Goal: Task Accomplishment & Management: Manage account settings

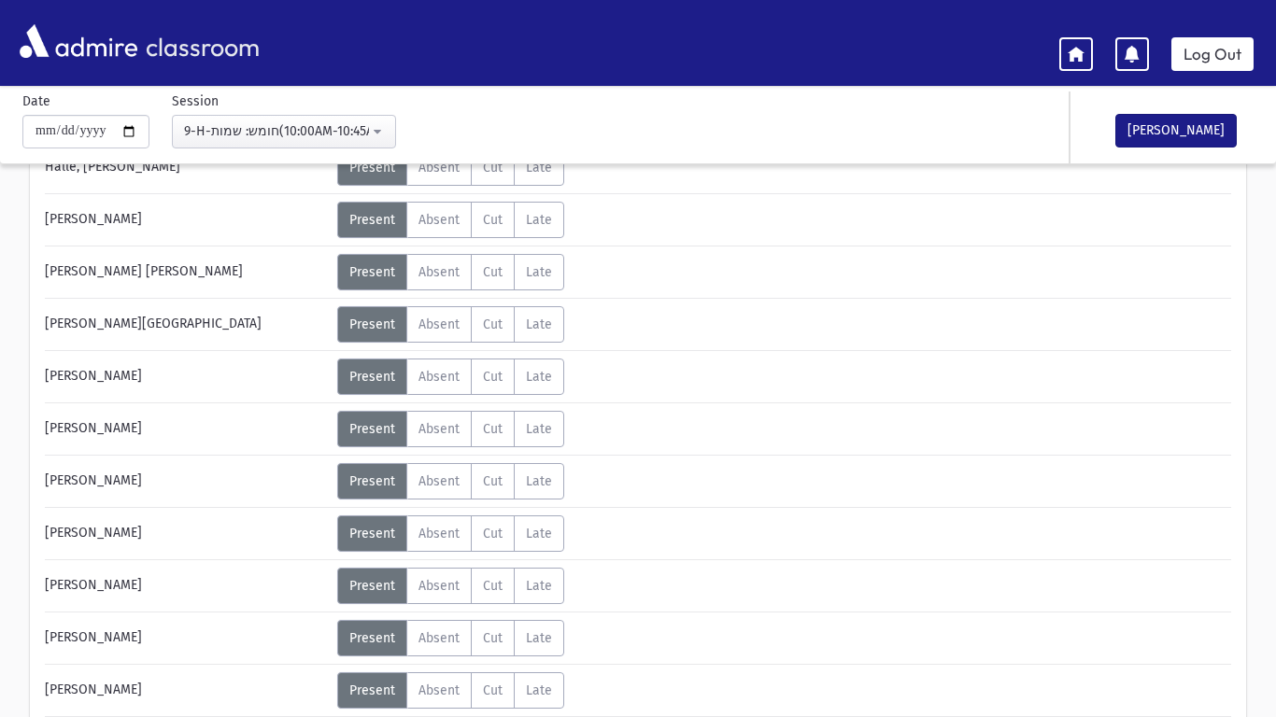
scroll to position [328, 0]
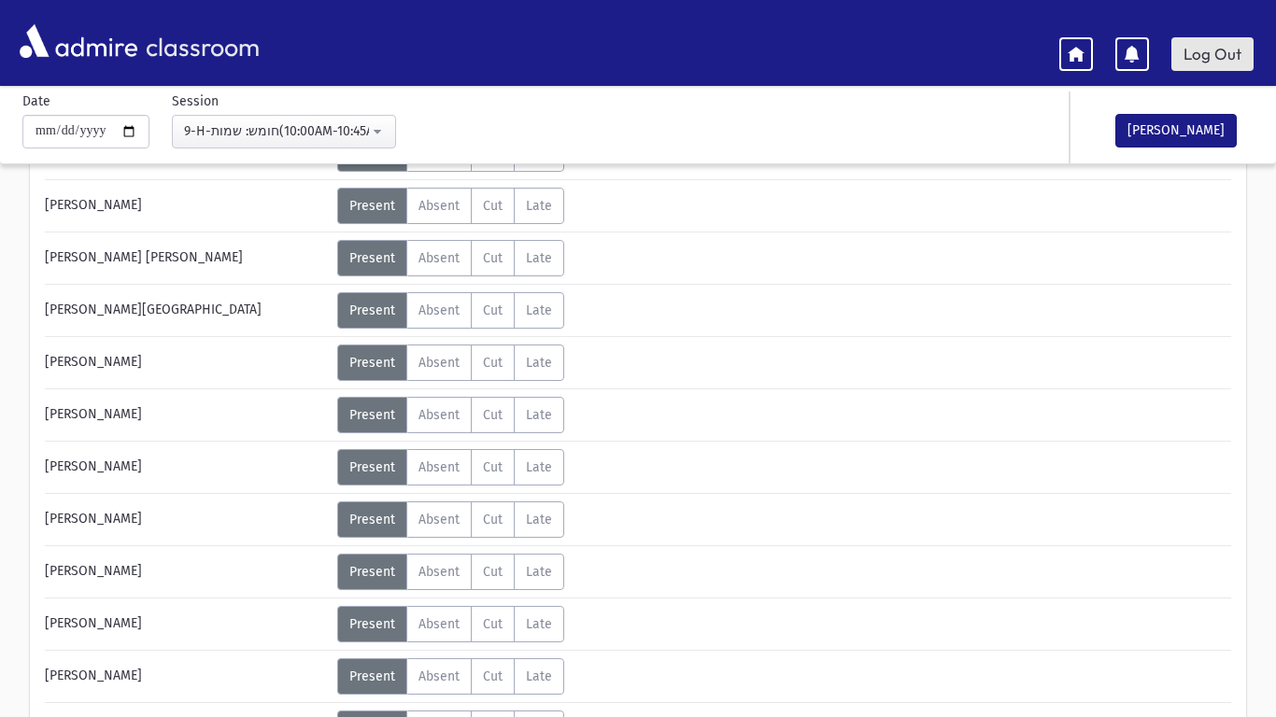
click at [1221, 49] on link "Log Out" at bounding box center [1212, 54] width 82 height 34
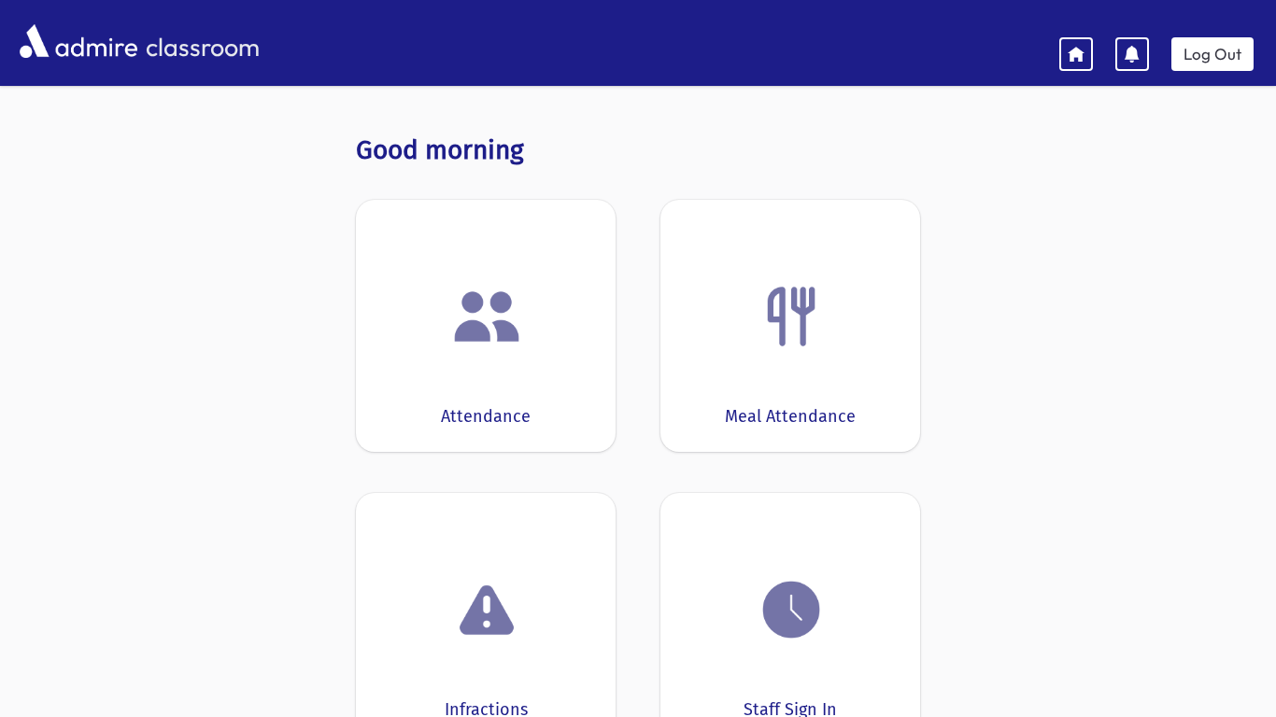
click at [459, 321] on img at bounding box center [486, 316] width 71 height 71
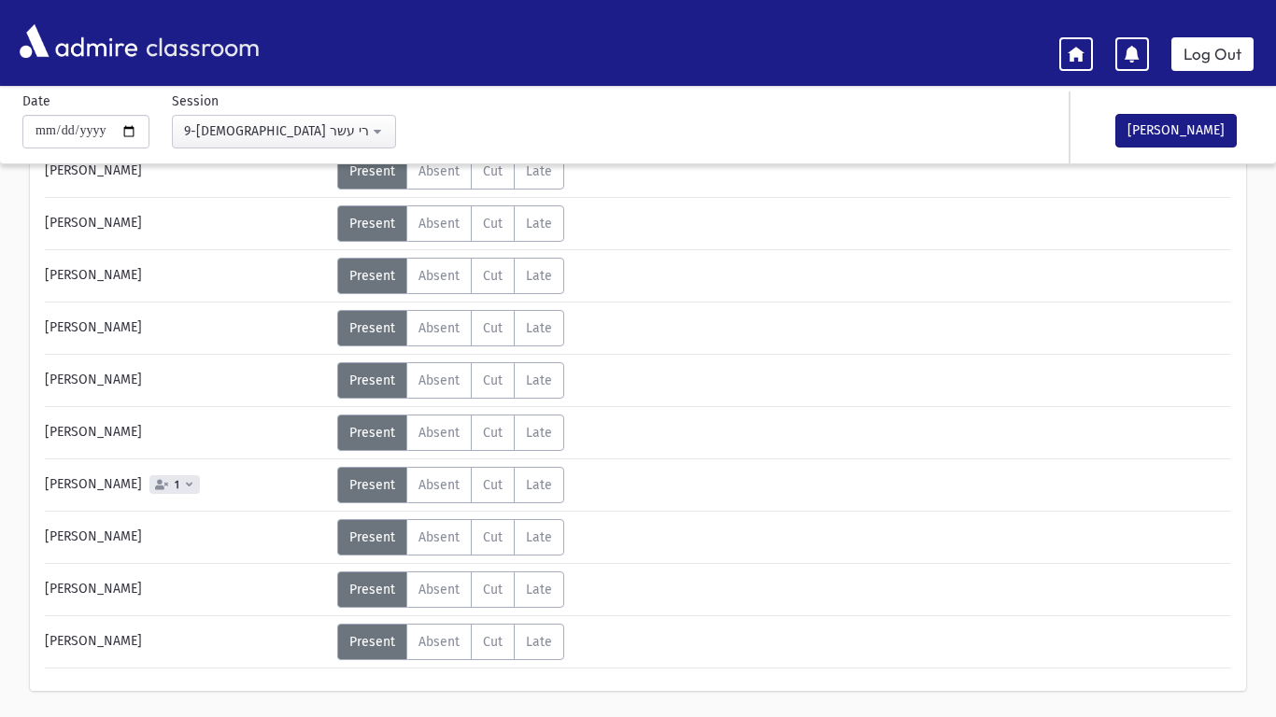
scroll to position [628, 0]
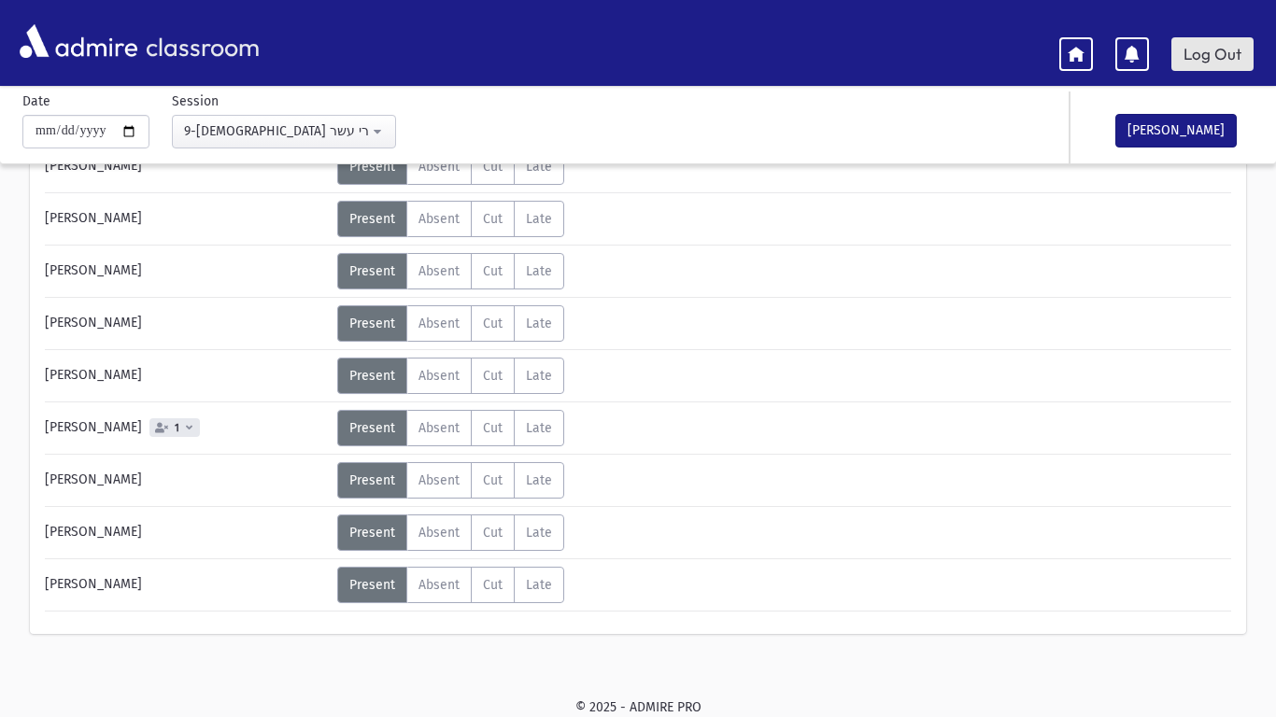
click at [1220, 44] on link "Log Out" at bounding box center [1212, 54] width 82 height 34
